Goal: Task Accomplishment & Management: Complete application form

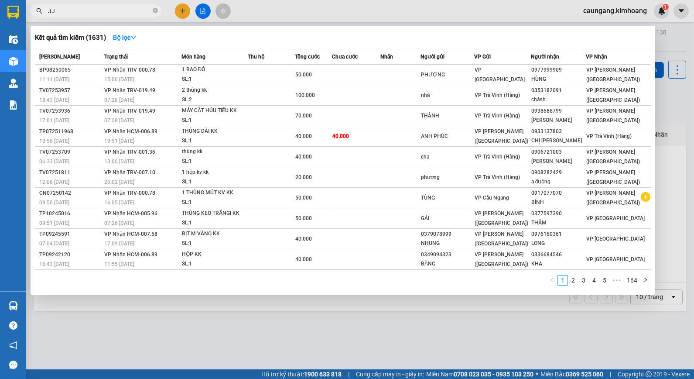
type input "J"
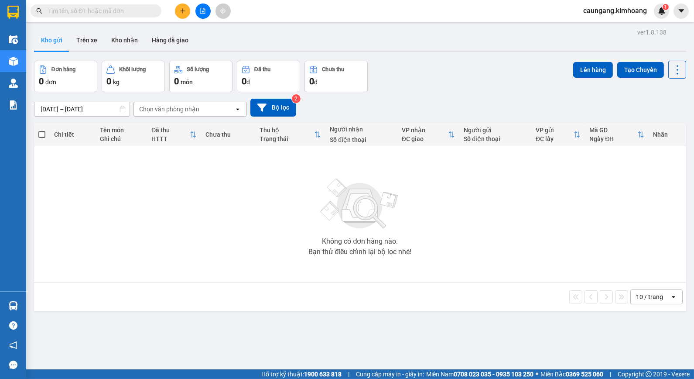
drag, startPoint x: 171, startPoint y: 17, endPoint x: 176, endPoint y: 15, distance: 5.0
click at [176, 15] on div at bounding box center [202, 10] width 65 height 15
click at [179, 15] on button at bounding box center [182, 10] width 15 height 15
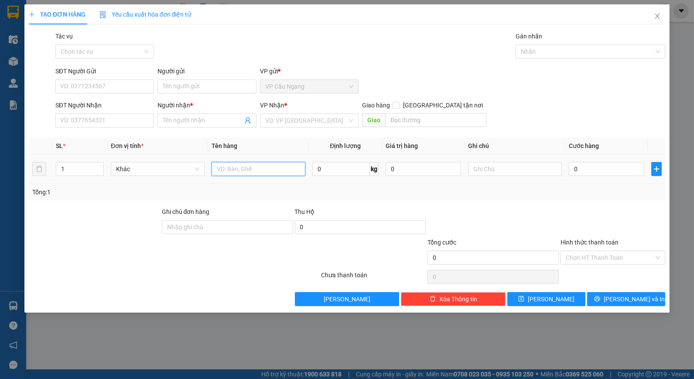
click at [242, 166] on input "text" at bounding box center [259, 169] width 94 height 14
type input "1 THÙNG KK"
click at [195, 116] on input "Người nhận *" at bounding box center [202, 121] width 79 height 10
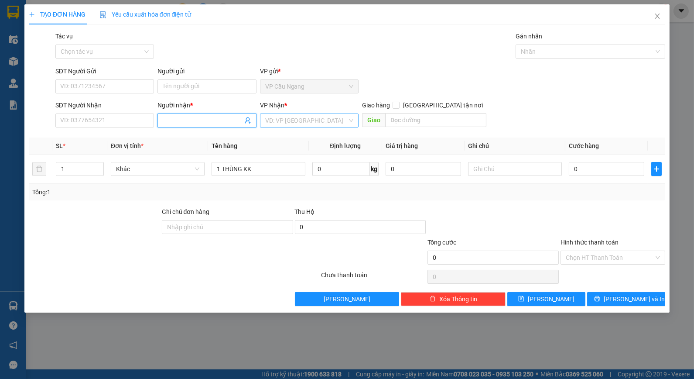
click at [286, 120] on input "search" at bounding box center [306, 120] width 82 height 13
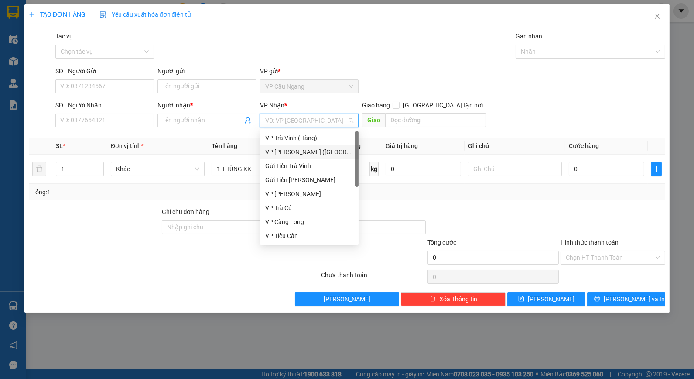
click at [304, 150] on div "VP [PERSON_NAME] ([GEOGRAPHIC_DATA])" at bounding box center [309, 152] width 88 height 10
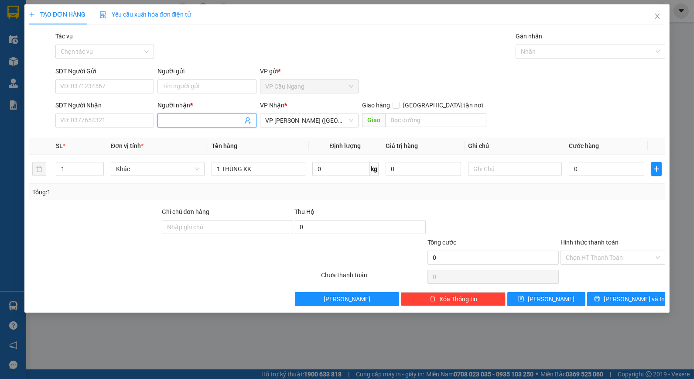
click at [208, 115] on span at bounding box center [206, 120] width 99 height 14
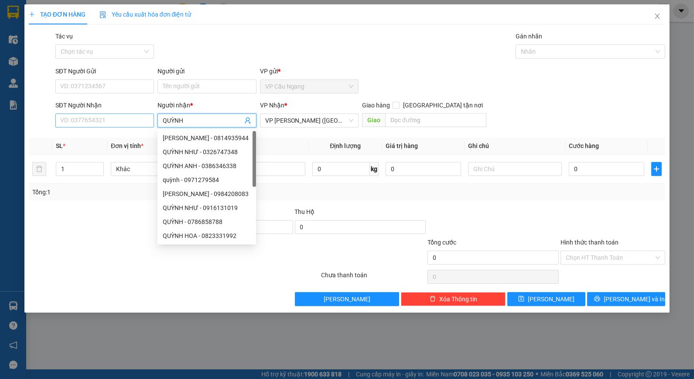
type input "QUỲNH"
click at [133, 123] on input "SĐT Người Nhận" at bounding box center [104, 120] width 99 height 14
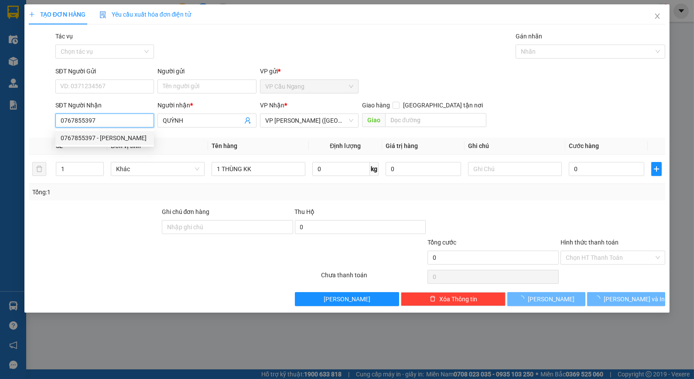
type input "0767855397"
click at [119, 225] on div at bounding box center [94, 222] width 133 height 31
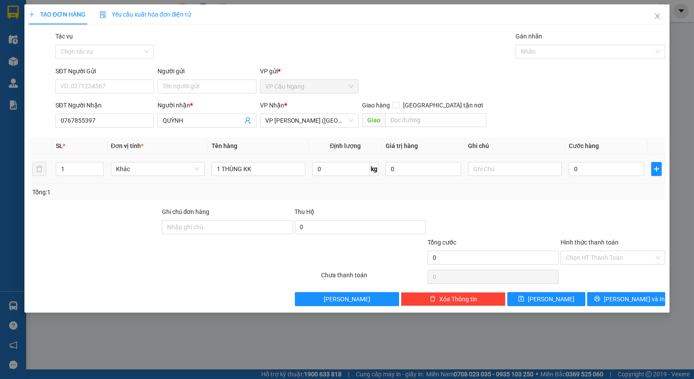
click at [520, 179] on td at bounding box center [514, 168] width 101 height 29
click at [589, 172] on input "0" at bounding box center [606, 169] width 75 height 14
type input "4"
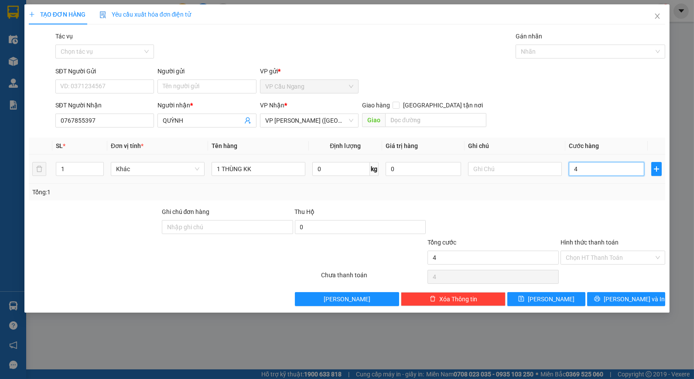
type input "45"
type input "45.000"
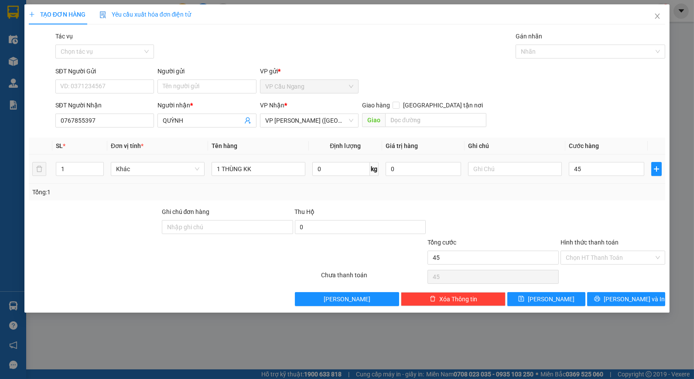
type input "45.000"
click at [513, 219] on div at bounding box center [493, 222] width 133 height 31
click at [205, 55] on div "Tác vụ Chọn tác vụ Gán nhãn Nhãn" at bounding box center [361, 46] width 614 height 31
click at [198, 88] on input "Người gửi" at bounding box center [206, 86] width 99 height 14
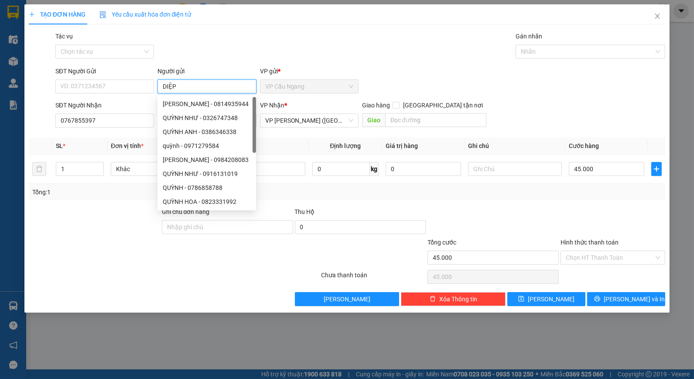
type input "DIỆP"
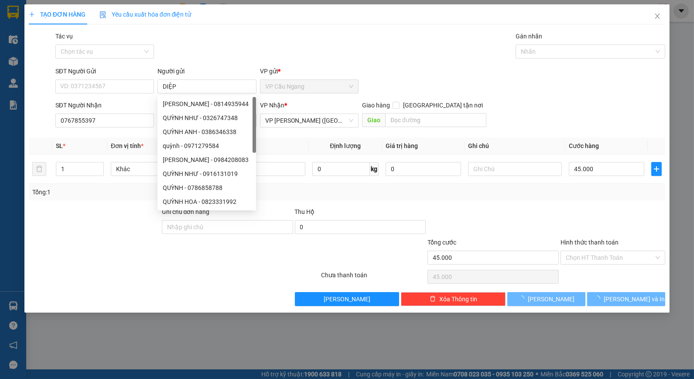
click at [198, 61] on div "Tác vụ Chọn tác vụ Gán nhãn Nhãn" at bounding box center [361, 46] width 614 height 31
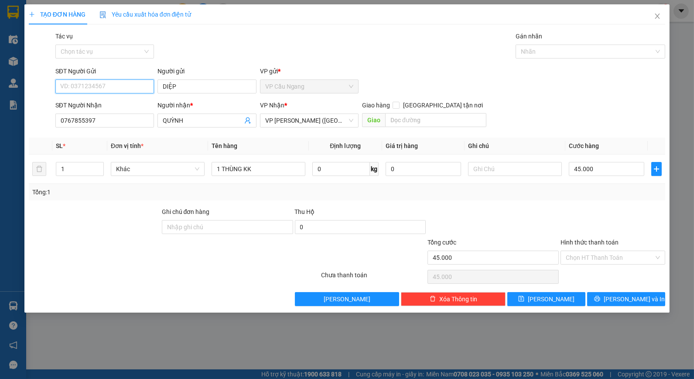
click at [131, 88] on input "SĐT Người Gửi" at bounding box center [104, 86] width 99 height 14
type input "0353397344"
drag, startPoint x: 98, startPoint y: 214, endPoint x: 102, endPoint y: 212, distance: 4.9
click at [102, 212] on div at bounding box center [94, 222] width 133 height 31
click at [517, 201] on div "Transit Pickup Surcharge Ids Transit Deliver Surcharge Ids Transit Deliver Surc…" at bounding box center [347, 168] width 637 height 274
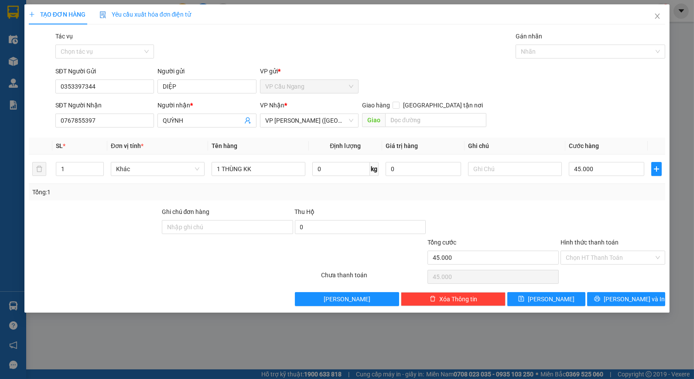
drag, startPoint x: 529, startPoint y: 206, endPoint x: 526, endPoint y: 202, distance: 5.1
click at [529, 204] on div "Transit Pickup Surcharge Ids Transit Deliver Surcharge Ids Transit Deliver Surc…" at bounding box center [347, 168] width 637 height 274
click at [605, 259] on input "Hình thức thanh toán" at bounding box center [610, 257] width 88 height 13
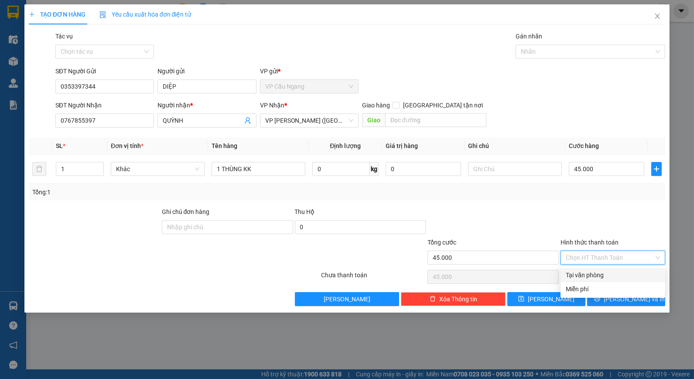
click at [598, 271] on div "Tại văn phòng" at bounding box center [613, 275] width 94 height 10
type input "0"
click at [618, 301] on button "[PERSON_NAME] và In" at bounding box center [626, 299] width 78 height 14
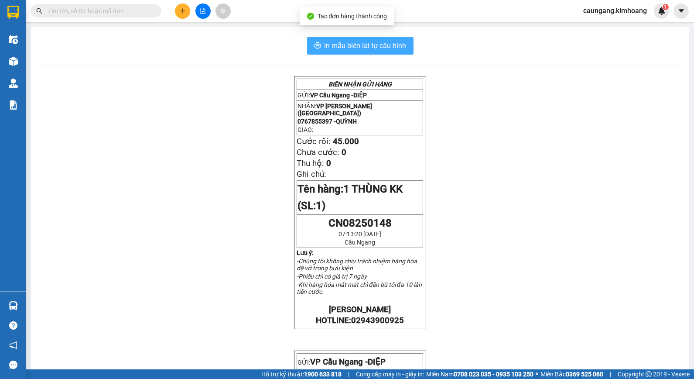
click at [380, 48] on span "In mẫu biên lai tự cấu hình" at bounding box center [365, 45] width 82 height 11
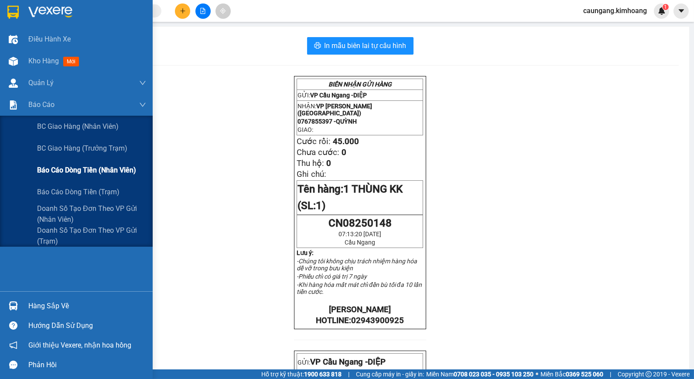
click at [51, 172] on span "Báo cáo dòng tiền (nhân viên)" at bounding box center [86, 169] width 99 height 11
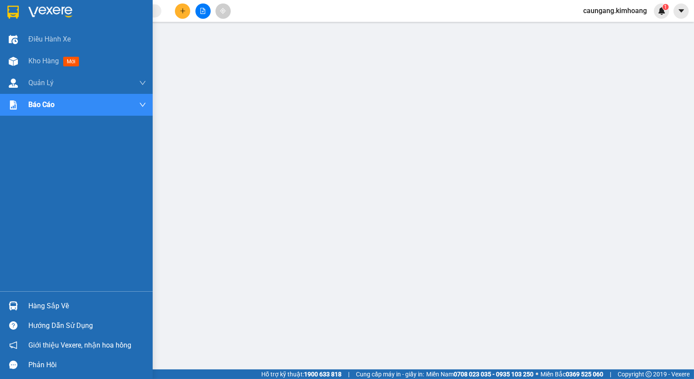
click at [43, 297] on div "Hàng sắp về" at bounding box center [76, 306] width 153 height 20
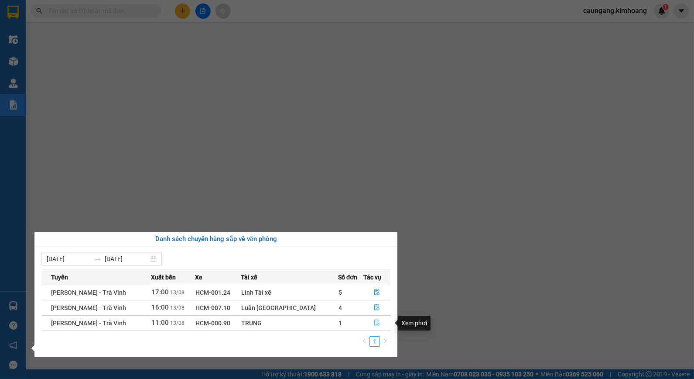
click at [375, 322] on icon "file-done" at bounding box center [377, 322] width 5 height 6
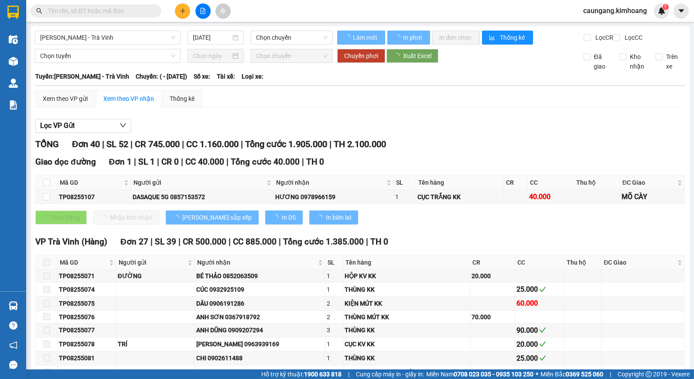
type input "[DATE]"
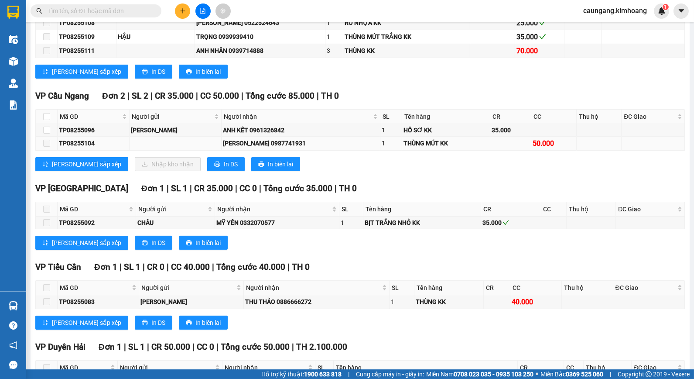
scroll to position [533, 0]
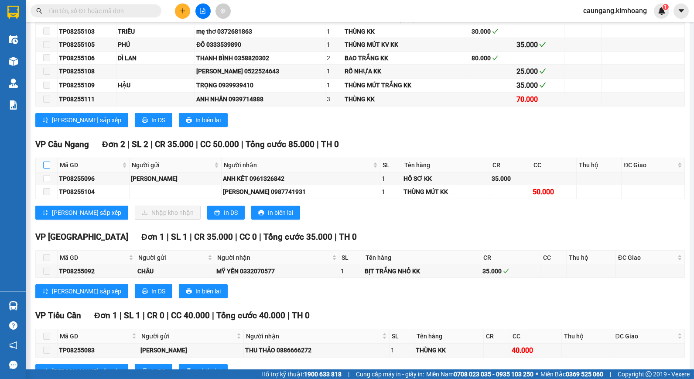
click at [49, 168] on input "checkbox" at bounding box center [46, 164] width 7 height 7
checkbox input "true"
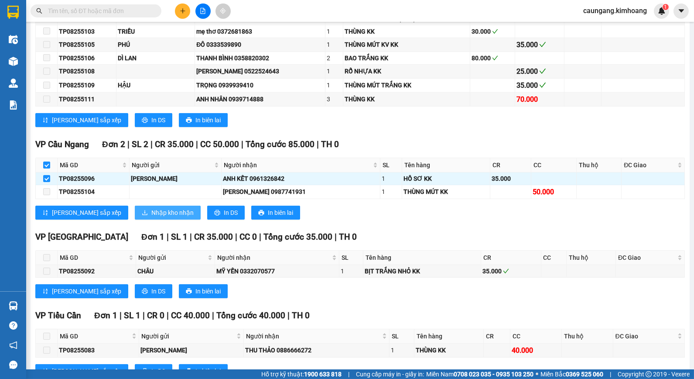
click at [151, 217] on span "Nhập kho nhận" at bounding box center [172, 213] width 42 height 10
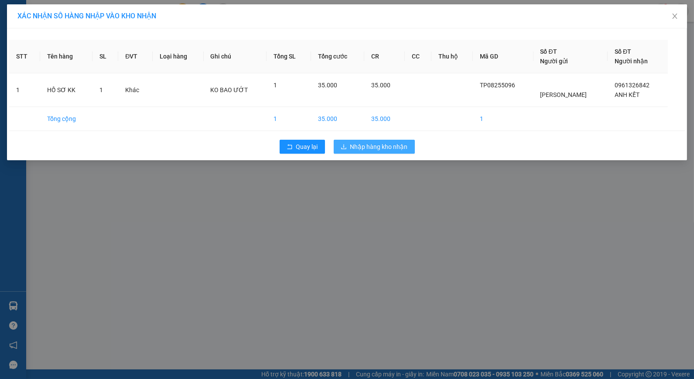
click at [381, 144] on span "Nhập hàng kho nhận" at bounding box center [379, 147] width 58 height 10
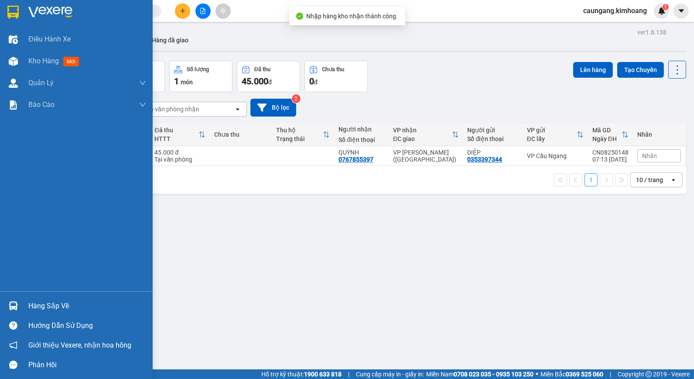
click at [31, 307] on div "Hàng sắp về" at bounding box center [87, 305] width 118 height 13
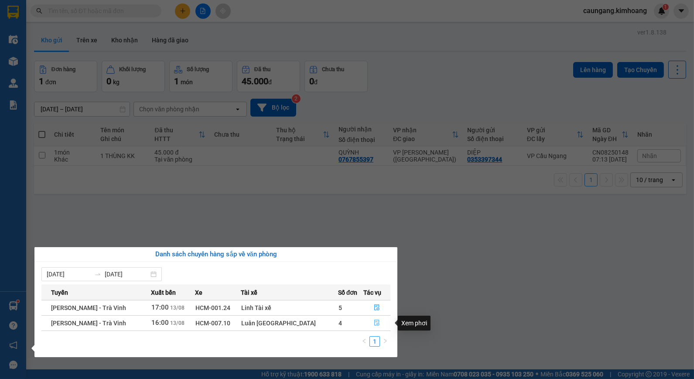
click at [374, 321] on icon "file-done" at bounding box center [377, 322] width 6 height 6
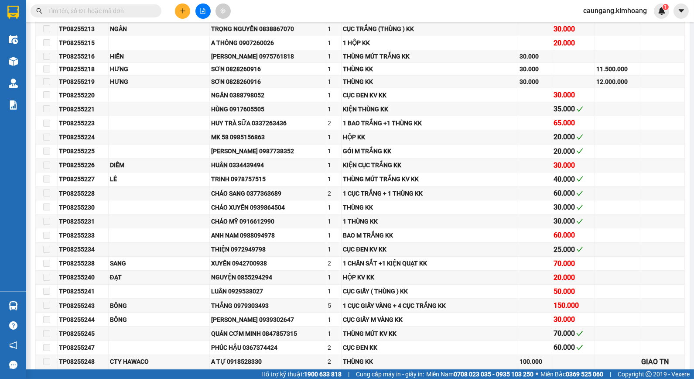
scroll to position [581, 0]
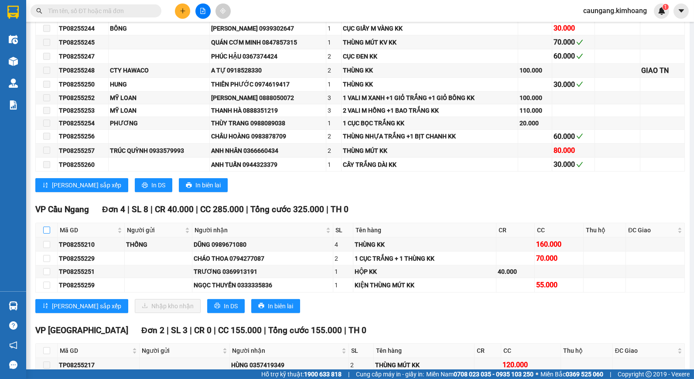
click at [44, 233] on input "checkbox" at bounding box center [46, 229] width 7 height 7
checkbox input "true"
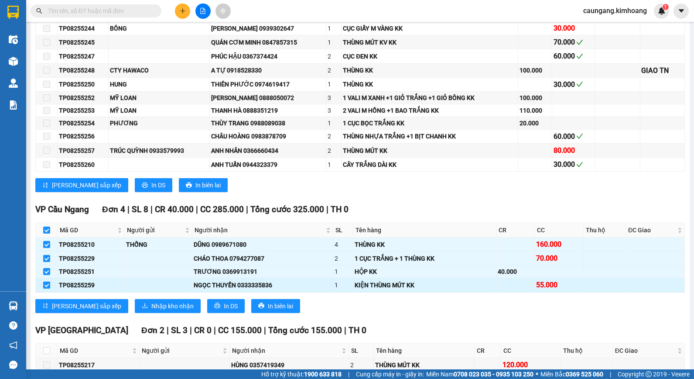
click at [46, 288] on input "checkbox" at bounding box center [46, 284] width 7 height 7
checkbox input "false"
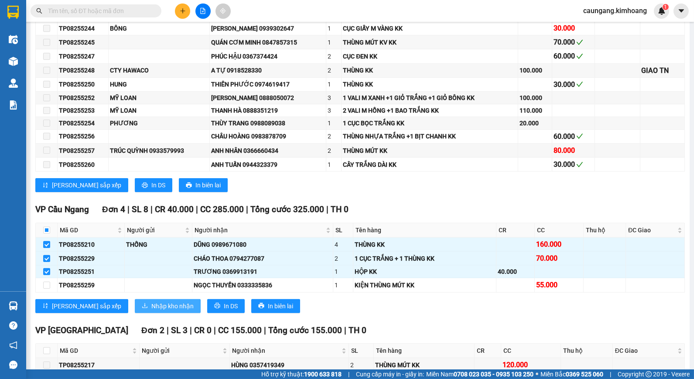
click at [151, 311] on span "Nhập kho nhận" at bounding box center [172, 306] width 42 height 10
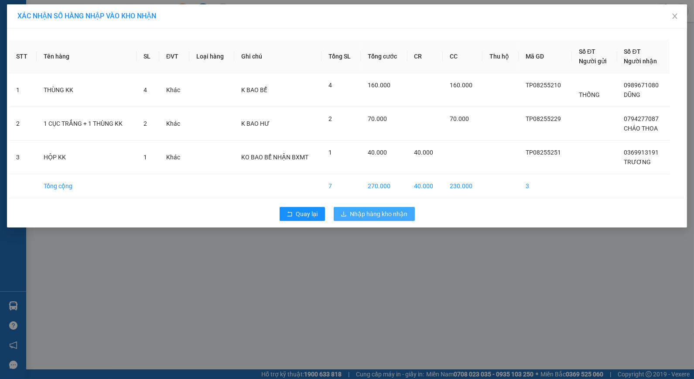
click at [358, 217] on span "Nhập hàng kho nhận" at bounding box center [379, 214] width 58 height 10
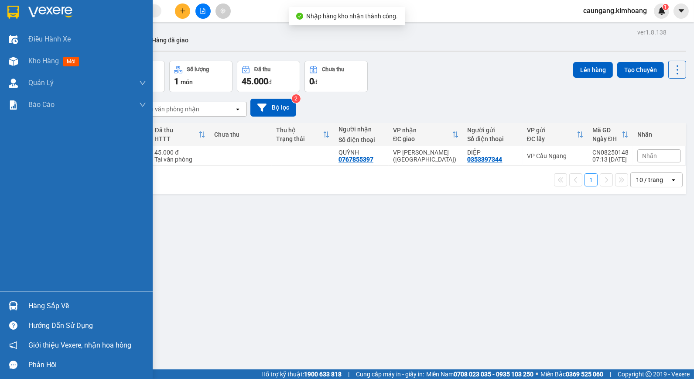
click at [36, 305] on div "Hàng sắp về" at bounding box center [87, 305] width 118 height 13
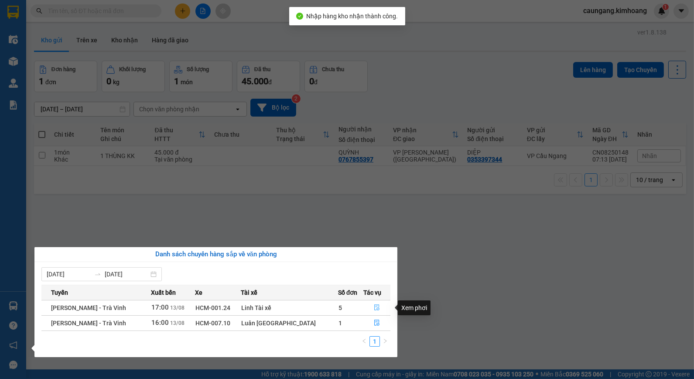
click at [375, 306] on icon "file-done" at bounding box center [377, 307] width 5 height 6
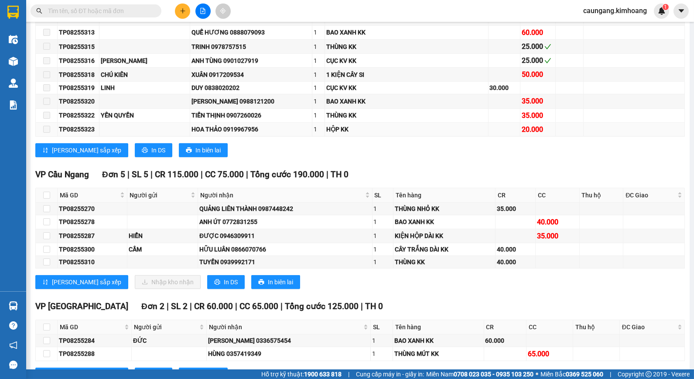
scroll to position [727, 0]
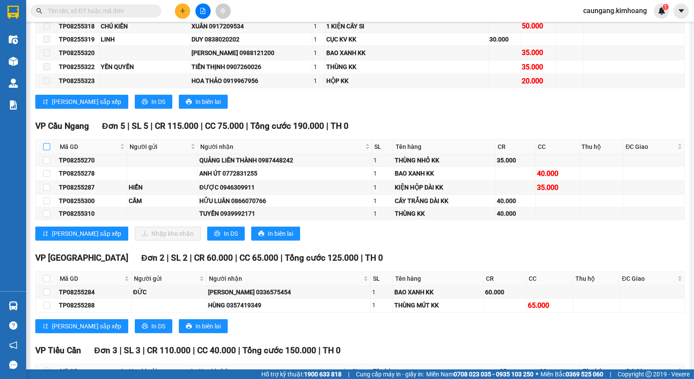
click at [44, 150] on input "checkbox" at bounding box center [46, 146] width 7 height 7
checkbox input "true"
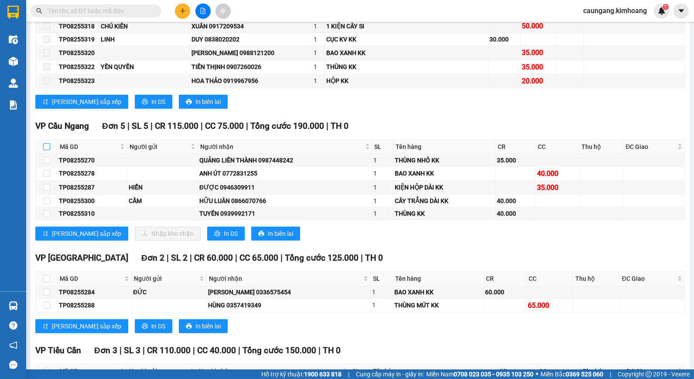
checkbox input "true"
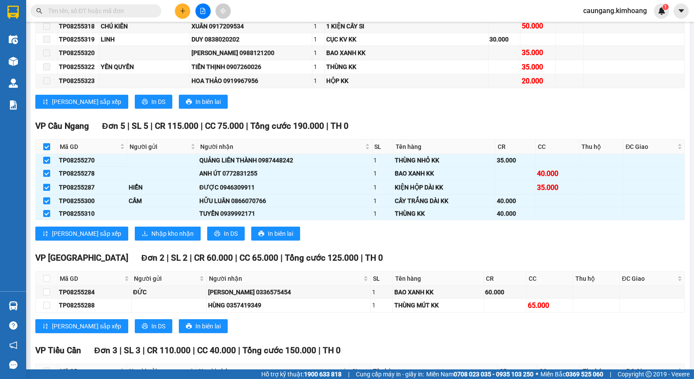
click at [44, 150] on input "checkbox" at bounding box center [46, 146] width 7 height 7
checkbox input "false"
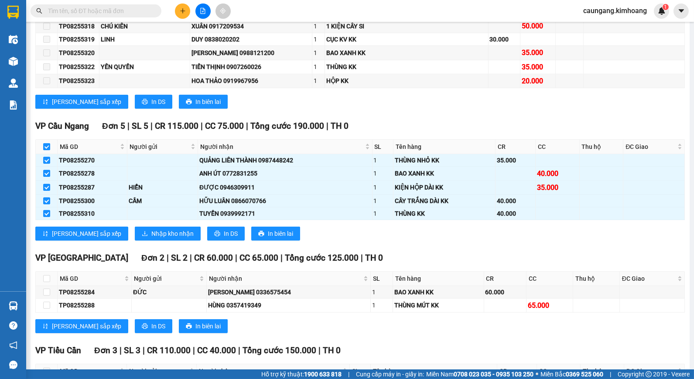
checkbox input "false"
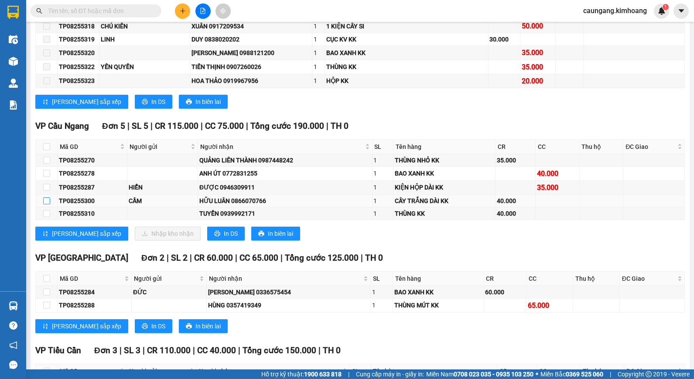
click at [48, 204] on input "checkbox" at bounding box center [46, 200] width 7 height 7
checkbox input "true"
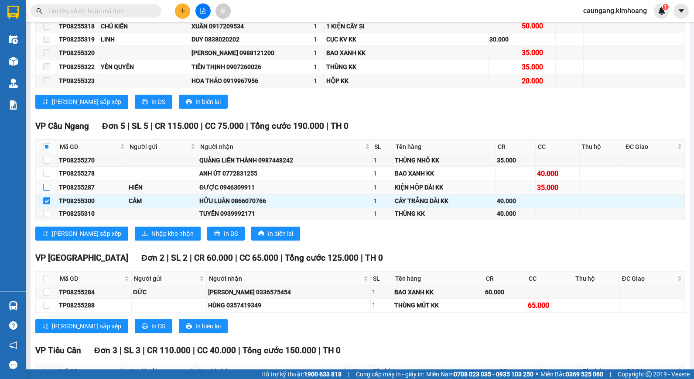
click at [46, 191] on input "checkbox" at bounding box center [46, 187] width 7 height 7
checkbox input "true"
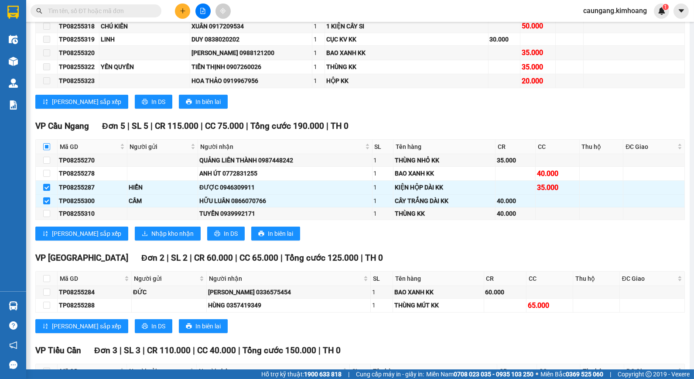
click at [45, 150] on input "checkbox" at bounding box center [46, 146] width 7 height 7
checkbox input "true"
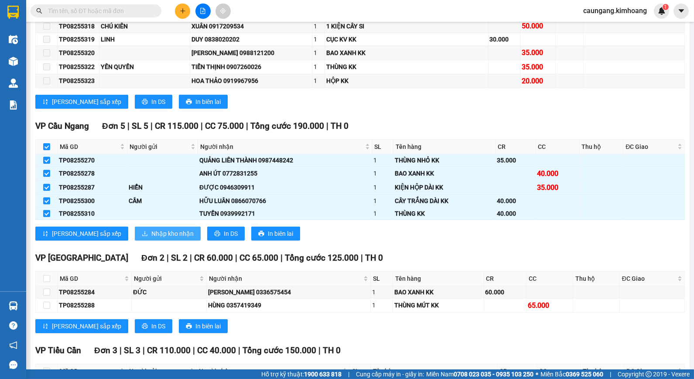
click at [151, 238] on span "Nhập kho nhận" at bounding box center [172, 234] width 42 height 10
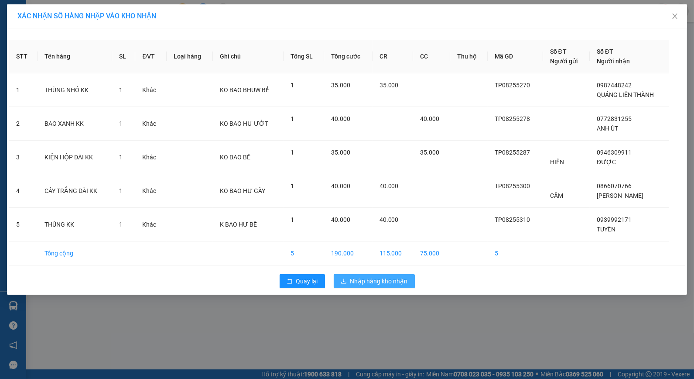
click at [373, 278] on span "Nhập hàng kho nhận" at bounding box center [379, 281] width 58 height 10
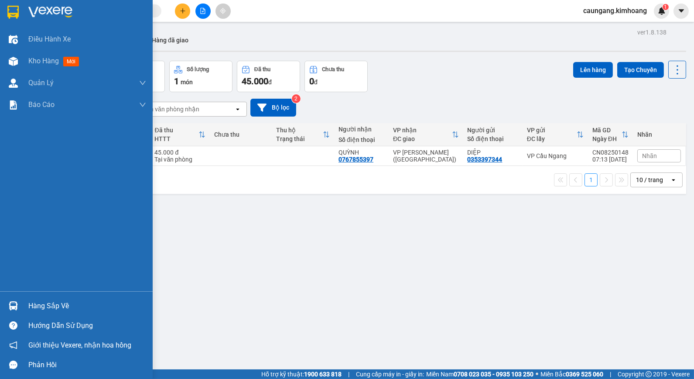
click at [43, 311] on div "Hàng sắp về" at bounding box center [87, 305] width 118 height 13
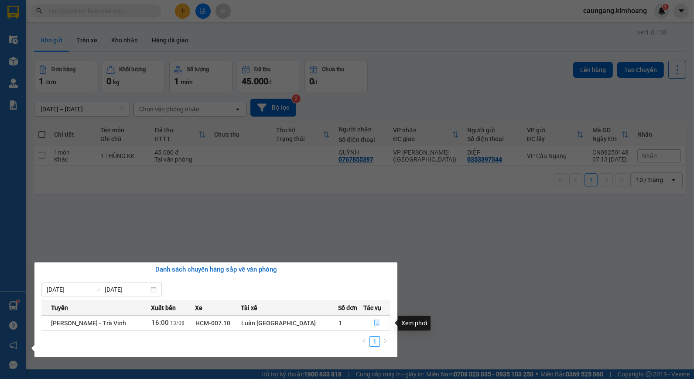
click at [374, 321] on icon "file-done" at bounding box center [377, 322] width 6 height 6
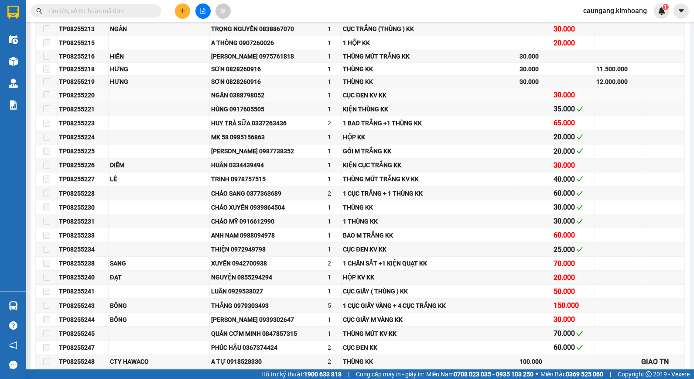
scroll to position [581, 0]
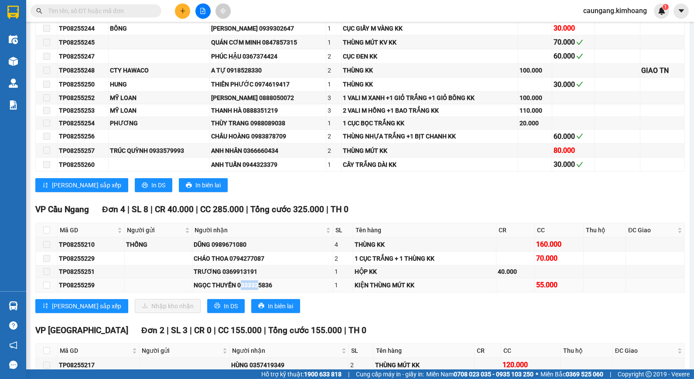
drag, startPoint x: 239, startPoint y: 291, endPoint x: 258, endPoint y: 291, distance: 18.8
click at [258, 290] on div "NGỌC THUYỀN 0333335836" at bounding box center [263, 285] width 138 height 10
click at [44, 288] on input "checkbox" at bounding box center [46, 284] width 7 height 7
checkbox input "true"
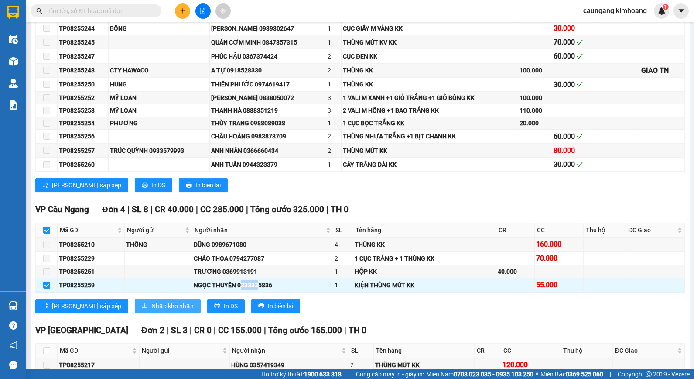
click at [151, 311] on span "Nhập kho nhận" at bounding box center [172, 306] width 42 height 10
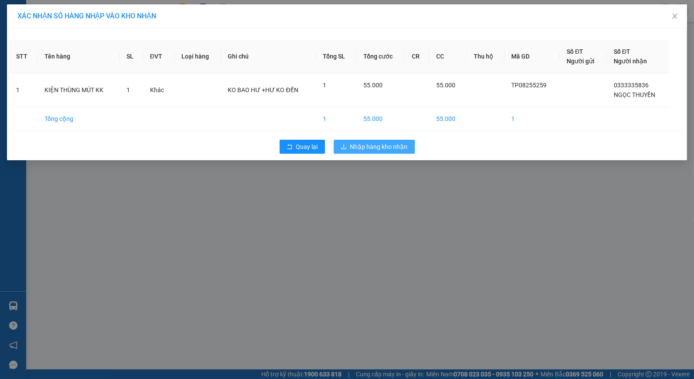
click at [362, 150] on span "Nhập hàng kho nhận" at bounding box center [379, 147] width 58 height 10
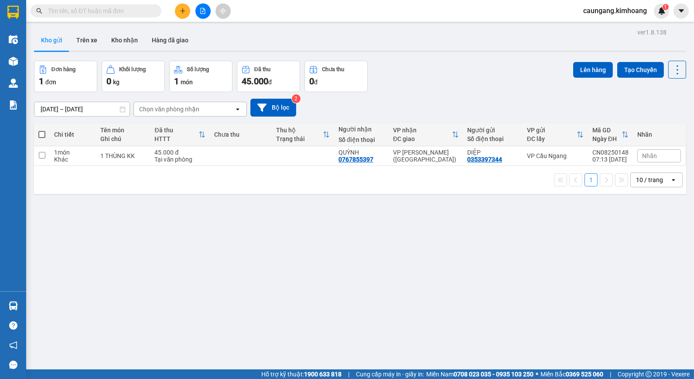
click at [128, 15] on input "text" at bounding box center [99, 11] width 103 height 10
click at [143, 9] on input "text" at bounding box center [99, 11] width 103 height 10
click at [136, 11] on input "text" at bounding box center [99, 11] width 103 height 10
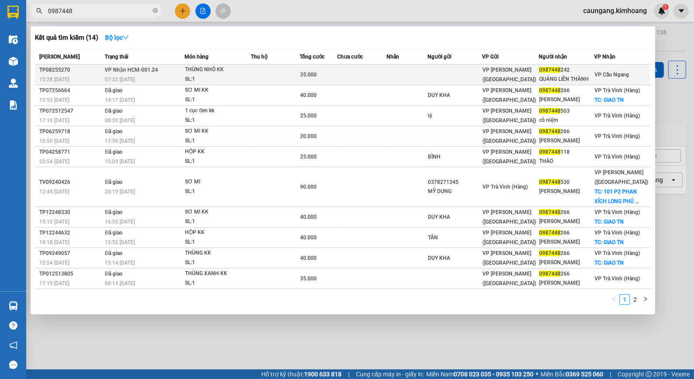
type input "0987448"
click at [293, 72] on td at bounding box center [275, 75] width 49 height 20
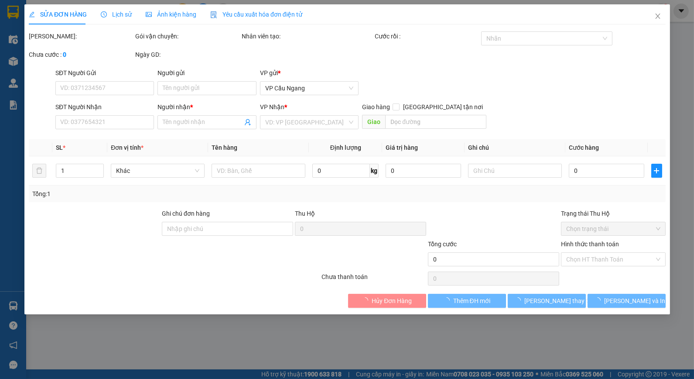
type input "0987448242"
type input "QUẢNG LIÊN THÀNH"
type input "35.000"
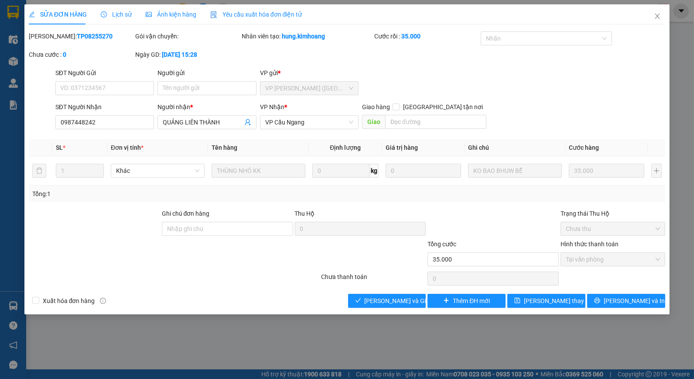
click at [562, 105] on div "SĐT Người Nhận 0987448242 Người nhận * QUẢNG LIÊN THÀNH VP Nhận * VP Cầu Ngang …" at bounding box center [361, 117] width 614 height 31
click at [498, 215] on div at bounding box center [493, 223] width 133 height 31
click at [604, 297] on button "[PERSON_NAME] và In" at bounding box center [626, 301] width 78 height 14
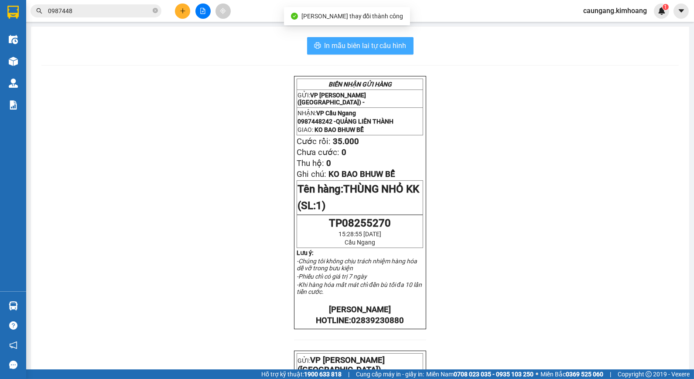
click at [365, 51] on button "In mẫu biên lai tự cấu hình" at bounding box center [360, 45] width 106 height 17
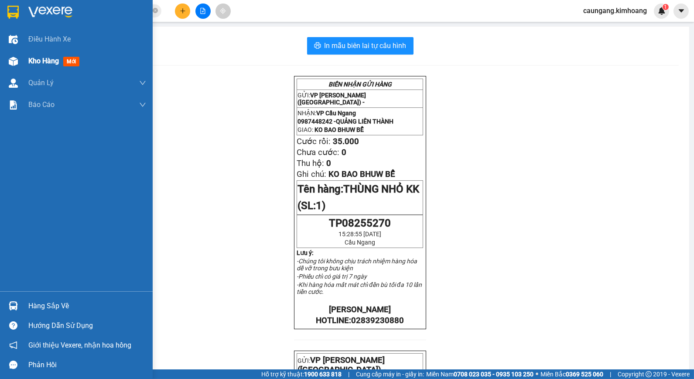
click at [39, 63] on span "Kho hàng" at bounding box center [43, 61] width 31 height 8
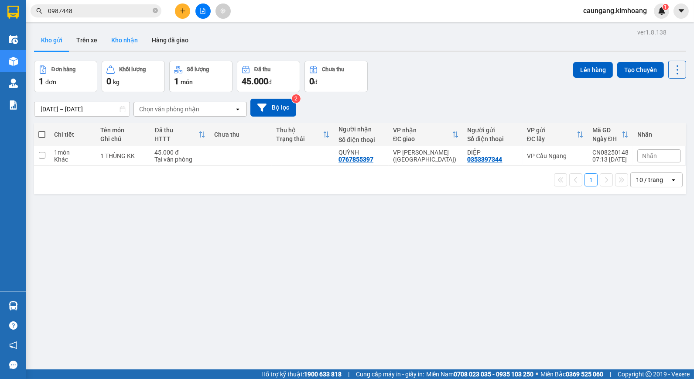
click at [125, 37] on button "Kho nhận" at bounding box center [124, 40] width 41 height 21
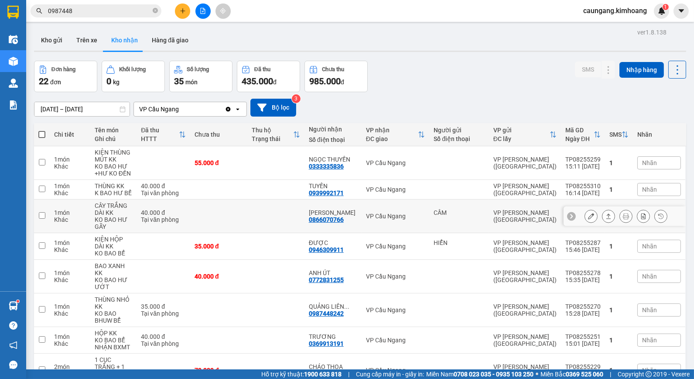
scroll to position [79, 0]
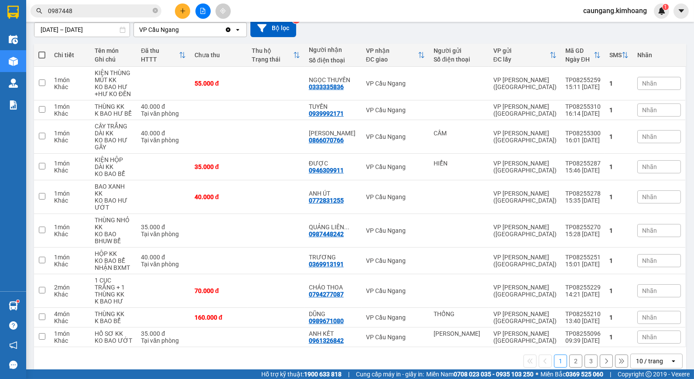
click at [569, 354] on button "2" at bounding box center [575, 360] width 13 height 13
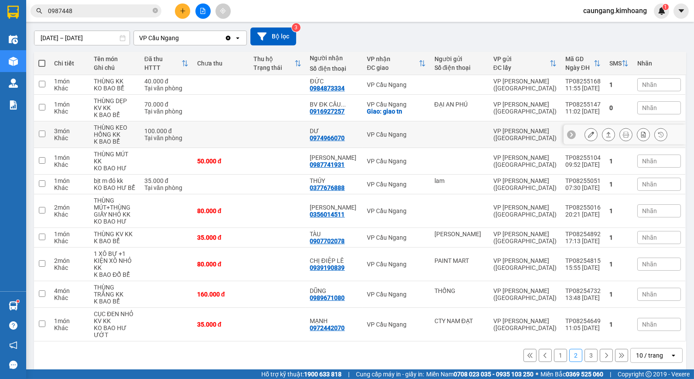
scroll to position [72, 0]
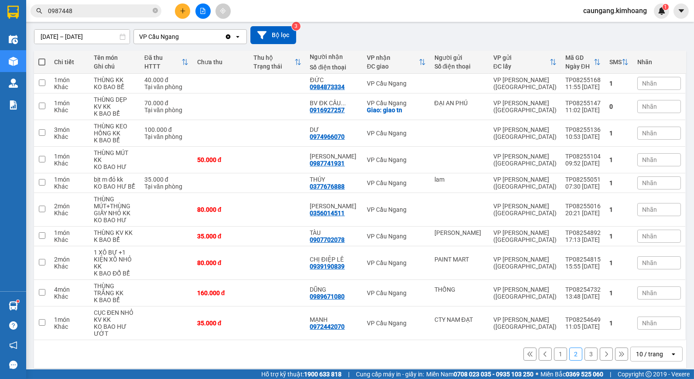
click at [554, 349] on button "1" at bounding box center [560, 353] width 13 height 13
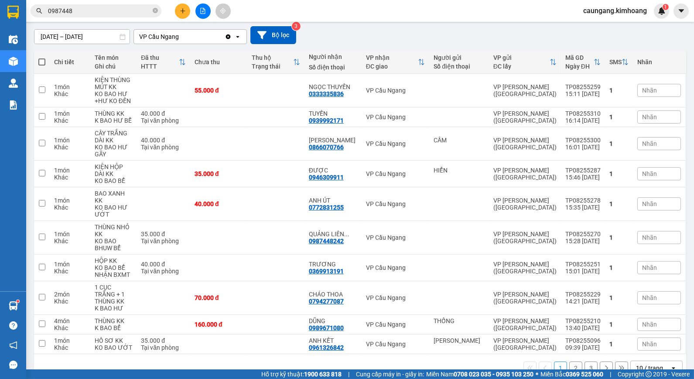
scroll to position [79, 0]
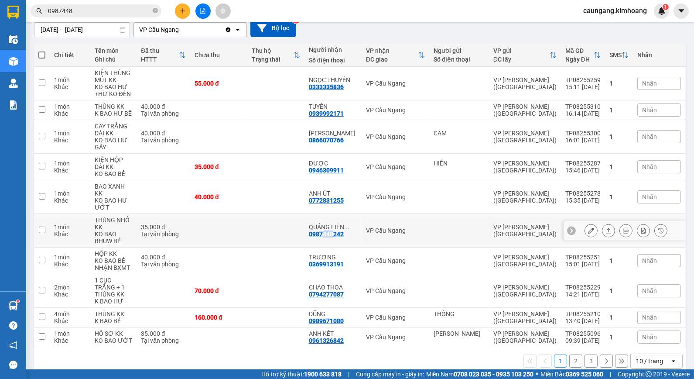
drag, startPoint x: 332, startPoint y: 229, endPoint x: 342, endPoint y: 225, distance: 10.5
click at [342, 230] on div "0987448242" at bounding box center [326, 233] width 35 height 7
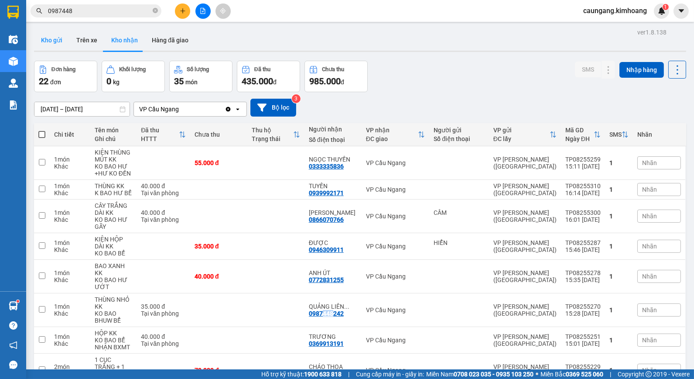
click at [54, 39] on button "Kho gửi" at bounding box center [51, 40] width 35 height 21
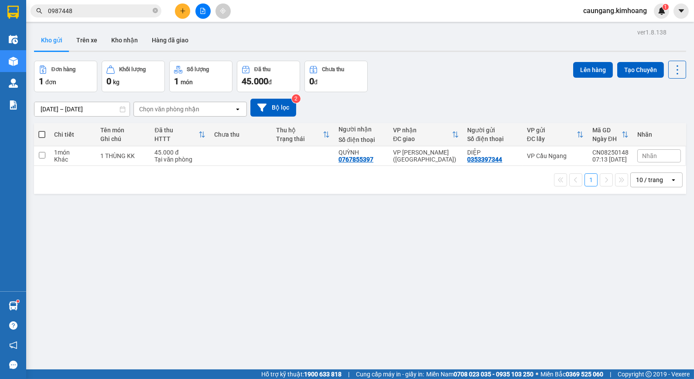
click at [34, 30] on button "Kho gửi" at bounding box center [51, 40] width 35 height 21
click at [130, 35] on button "Kho nhận" at bounding box center [124, 40] width 41 height 21
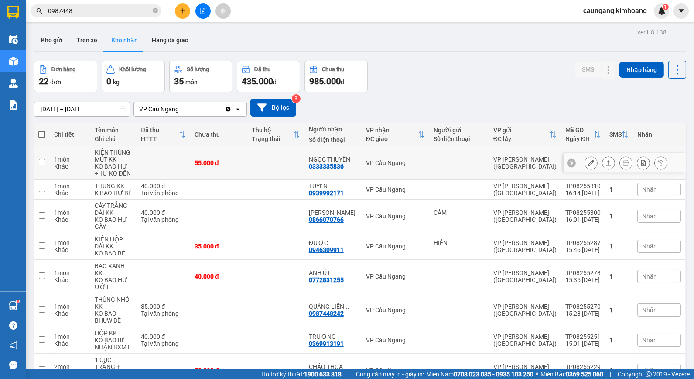
click at [468, 160] on div at bounding box center [459, 162] width 51 height 7
checkbox input "true"
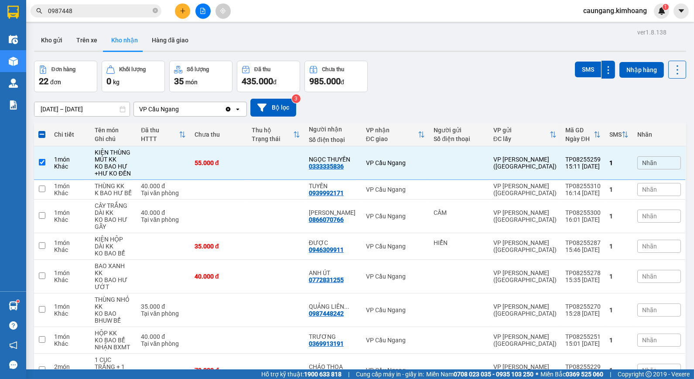
click at [153, 6] on div "Kết quả tìm kiếm ( 14 ) Bộ lọc Mã ĐH Trạng thái Món hàng Thu hộ Tổng cước Chưa …" at bounding box center [85, 10] width 170 height 15
click at [153, 11] on icon "close-circle" at bounding box center [155, 10] width 5 height 5
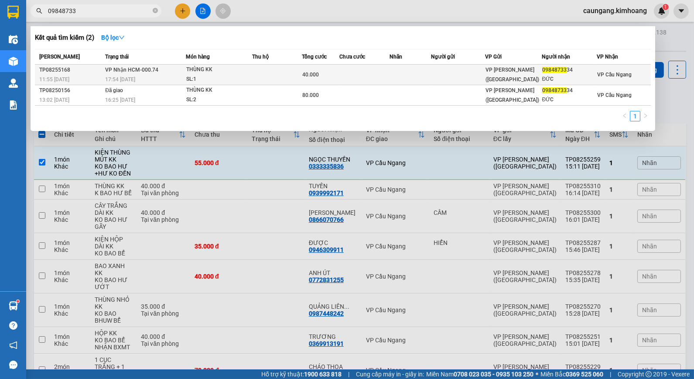
type input "09848733"
click at [283, 71] on td at bounding box center [277, 75] width 50 height 20
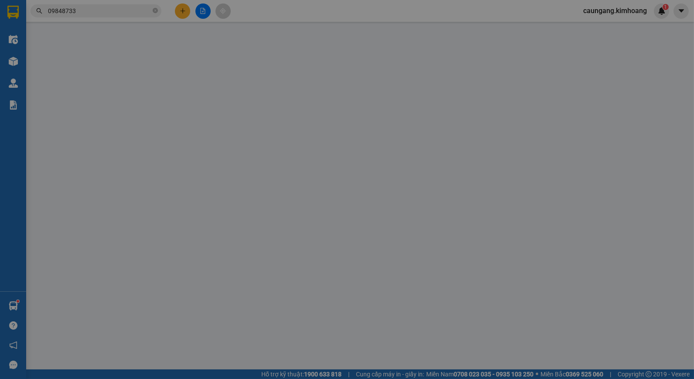
type input "0984873334"
type input "ĐỨC"
type input "40.000"
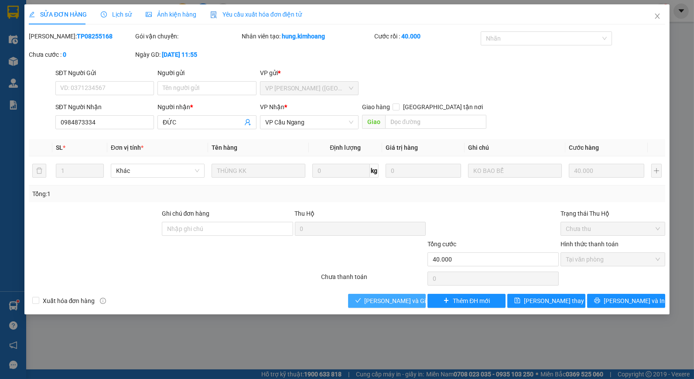
click at [393, 301] on span "[PERSON_NAME] và Giao hàng" at bounding box center [407, 301] width 84 height 10
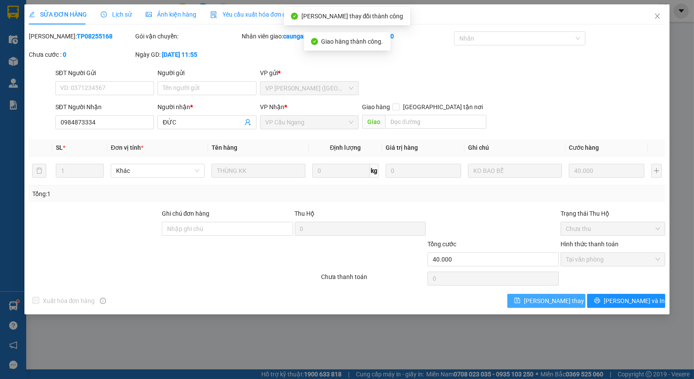
click at [538, 303] on span "[PERSON_NAME] thay đổi" at bounding box center [559, 301] width 70 height 10
